Goal: Browse casually: Explore the website without a specific task or goal

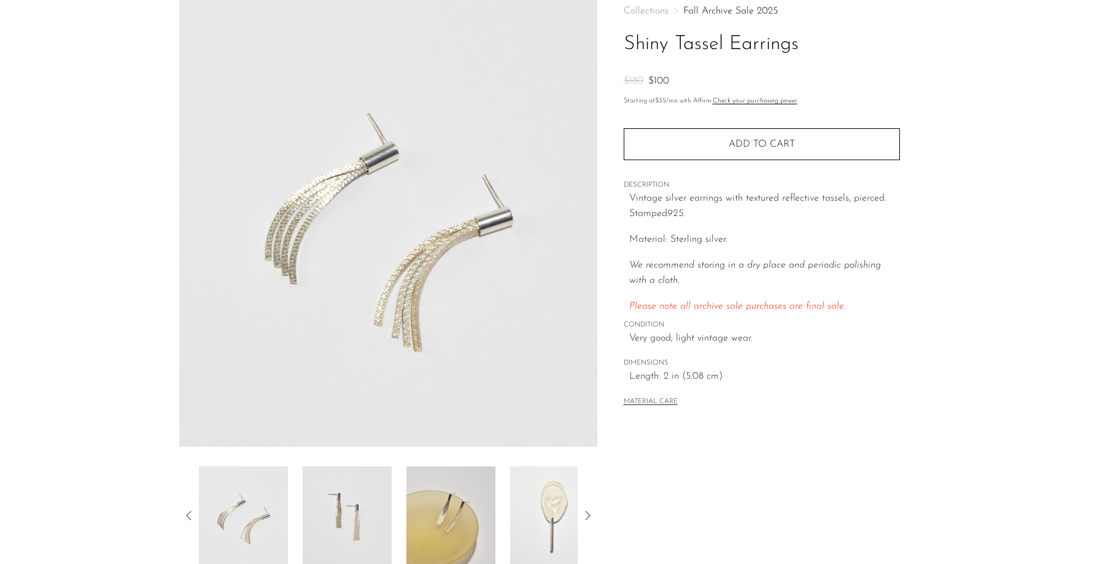
scroll to position [98, 0]
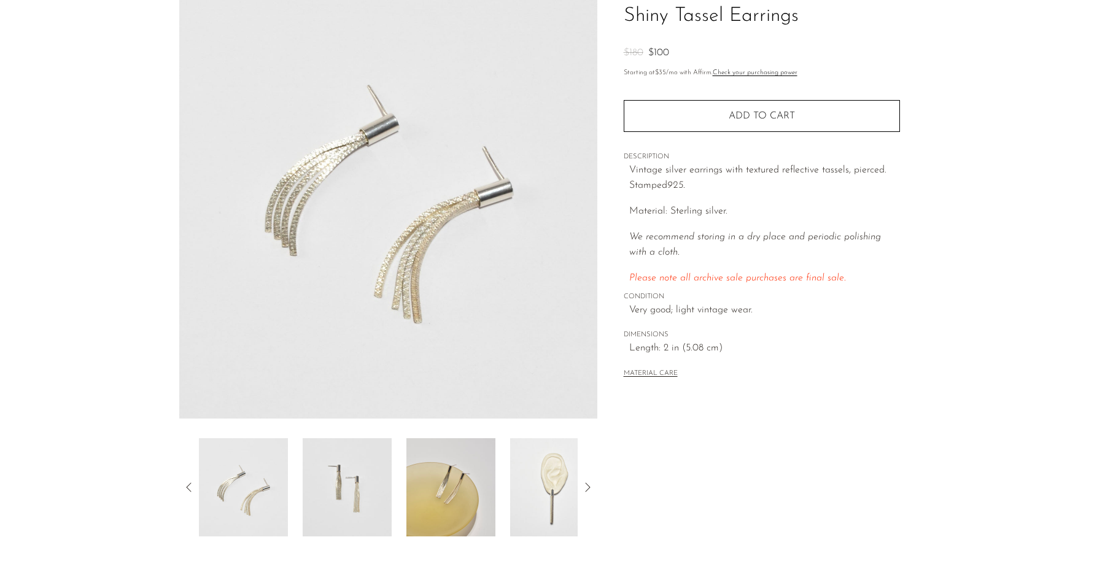
click at [522, 486] on img at bounding box center [554, 487] width 89 height 98
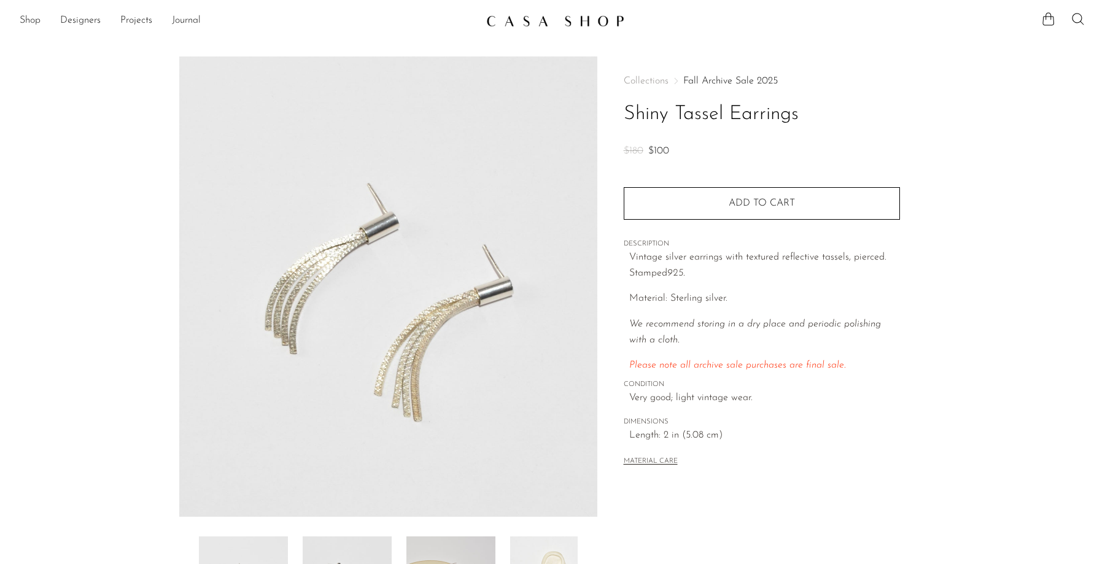
scroll to position [98, 0]
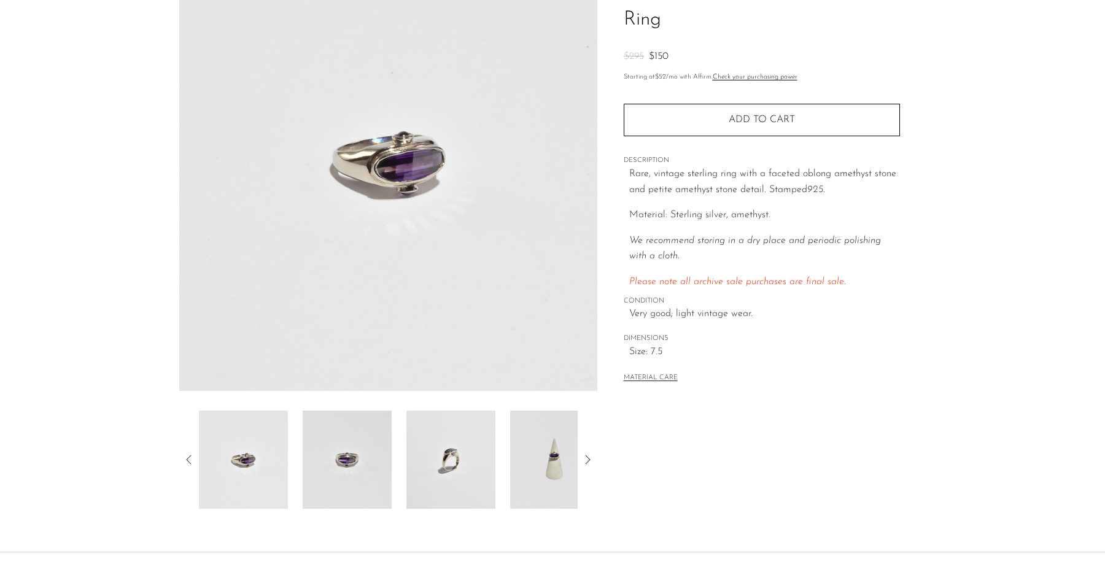
scroll to position [127, 0]
click at [520, 443] on img at bounding box center [554, 458] width 89 height 98
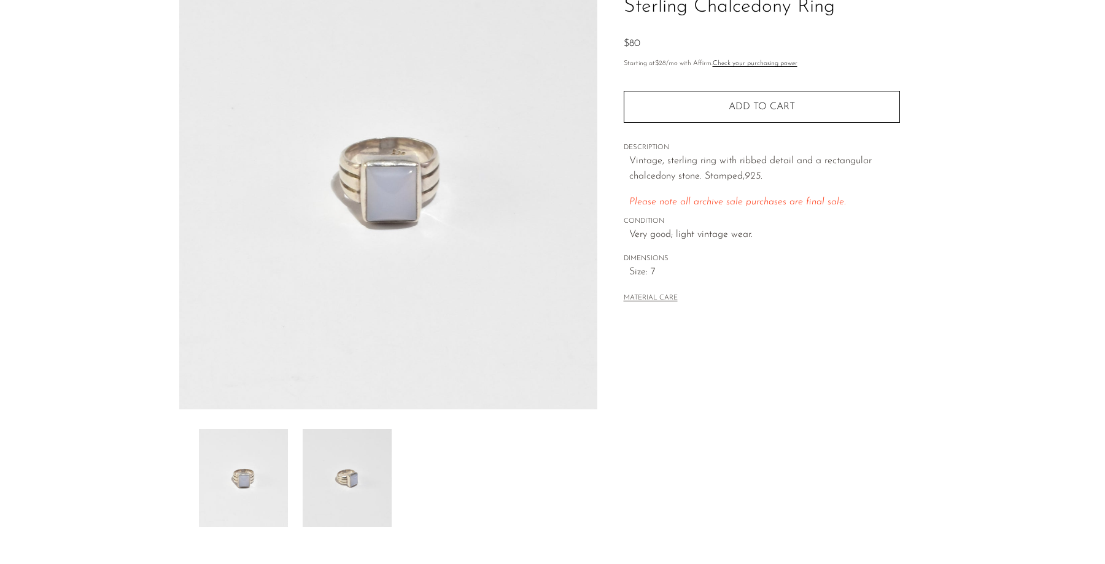
scroll to position [107, 0]
click at [347, 476] on img at bounding box center [347, 479] width 89 height 98
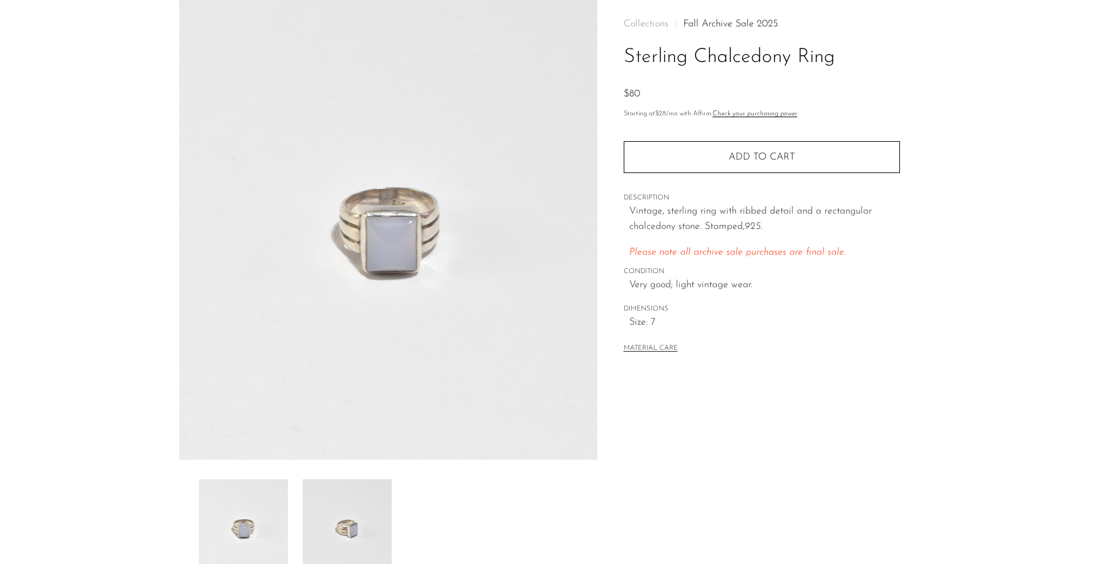
scroll to position [56, 0]
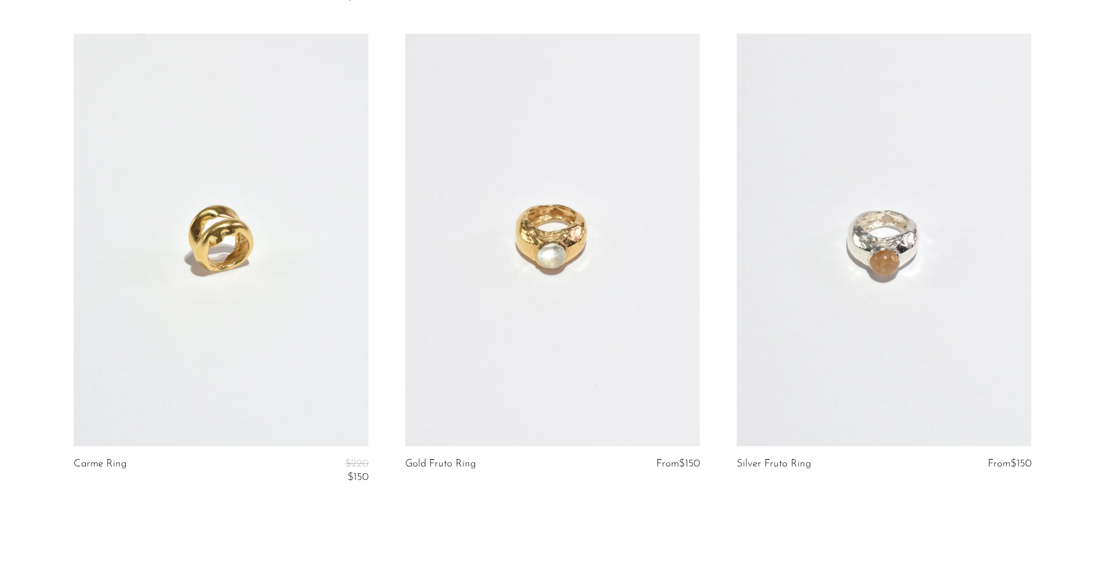
scroll to position [5601, 0]
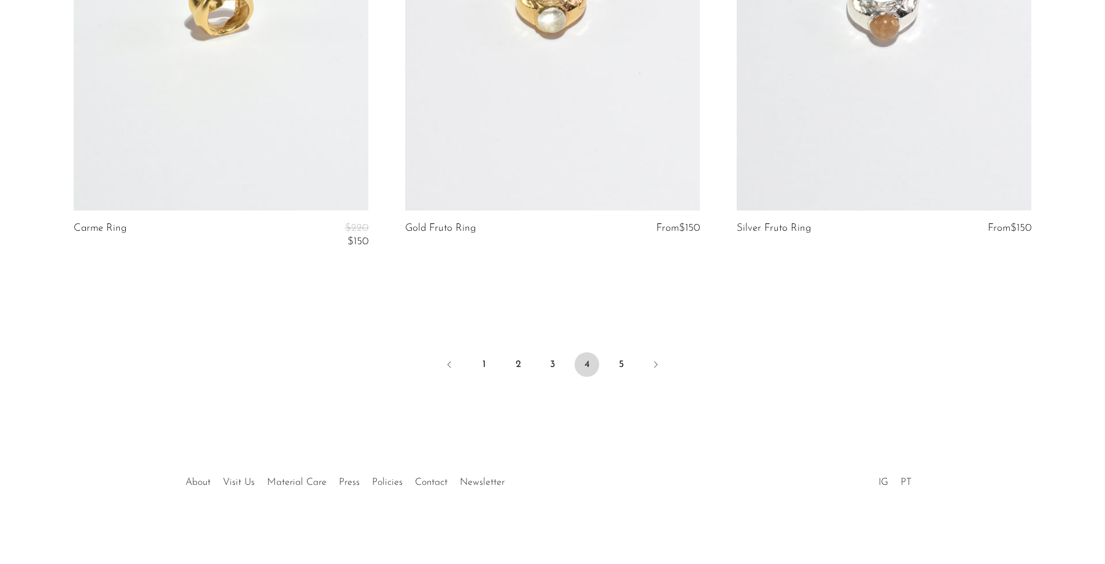
click at [608, 370] on ul "1 2 3 4 5" at bounding box center [553, 365] width 786 height 37
click at [621, 368] on link "5" at bounding box center [621, 364] width 25 height 25
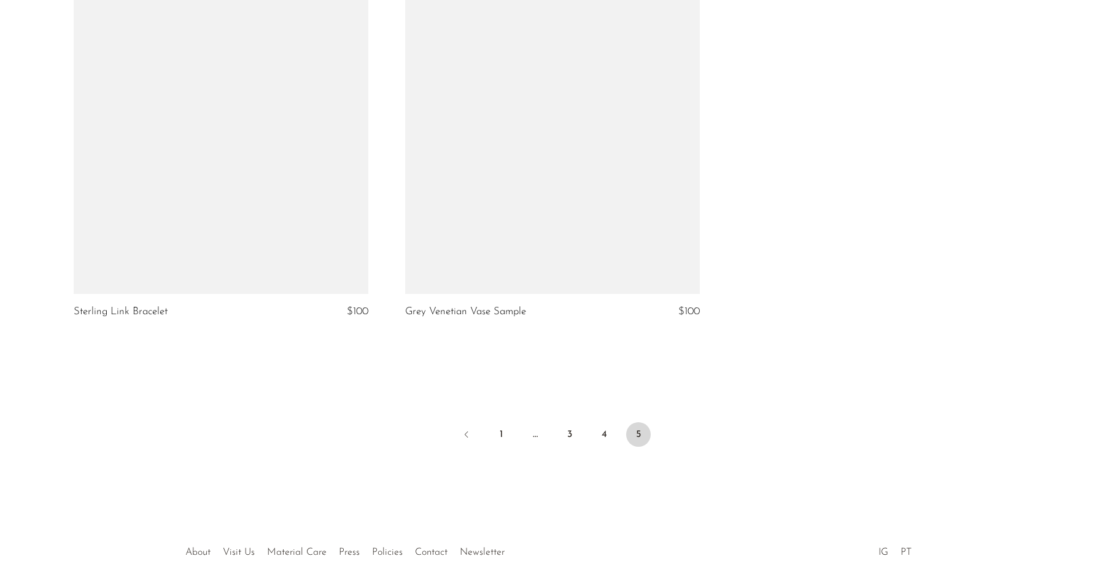
scroll to position [5066, 0]
